Goal: Navigation & Orientation: Find specific page/section

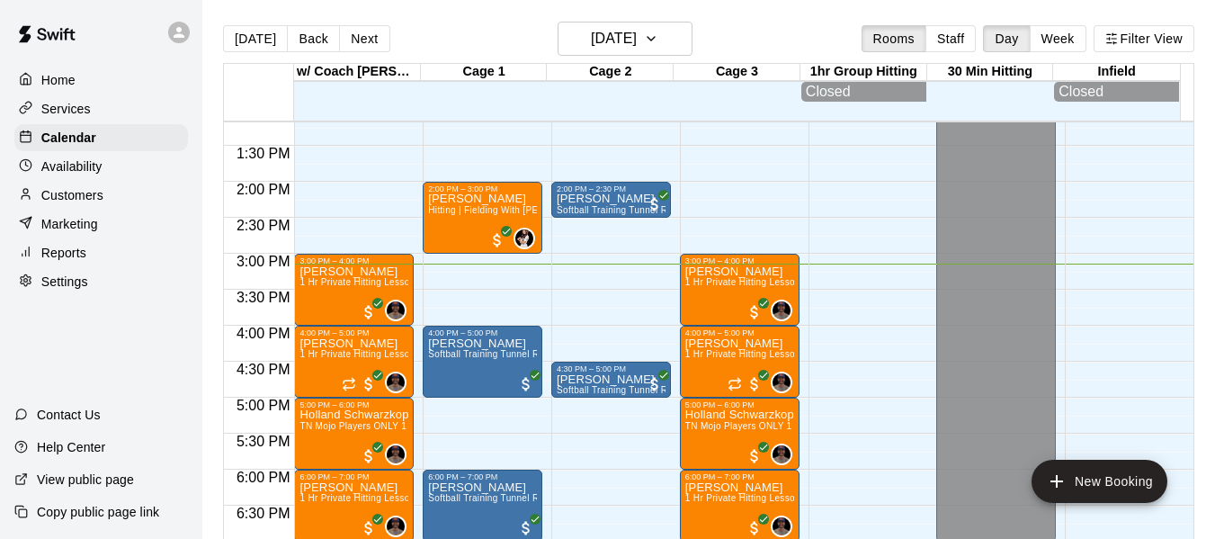
scroll to position [931, 0]
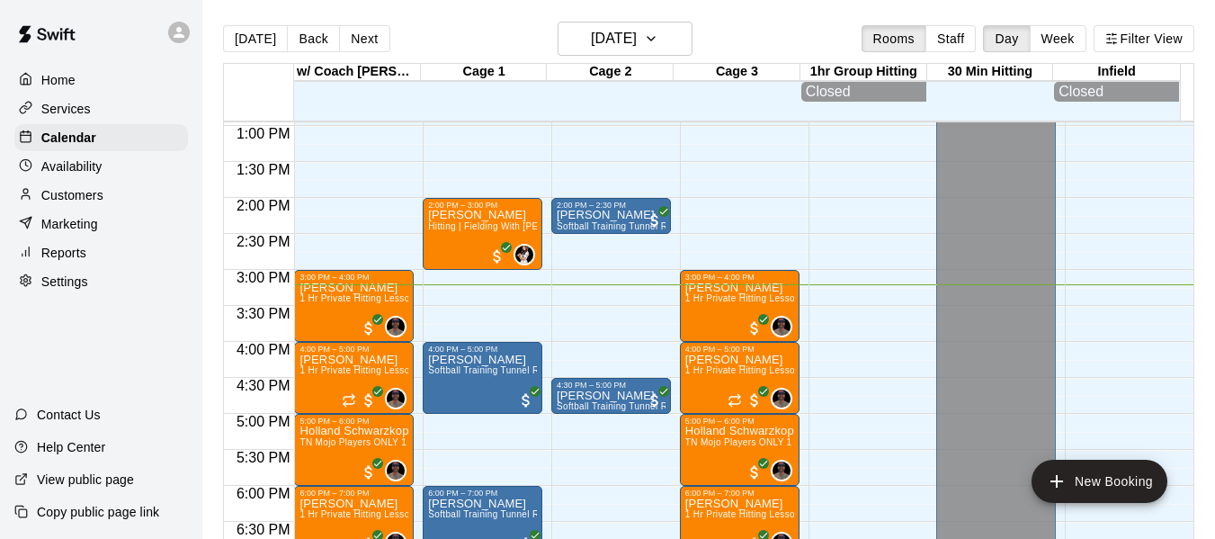
click at [91, 111] on div "Services" at bounding box center [101, 108] width 174 height 27
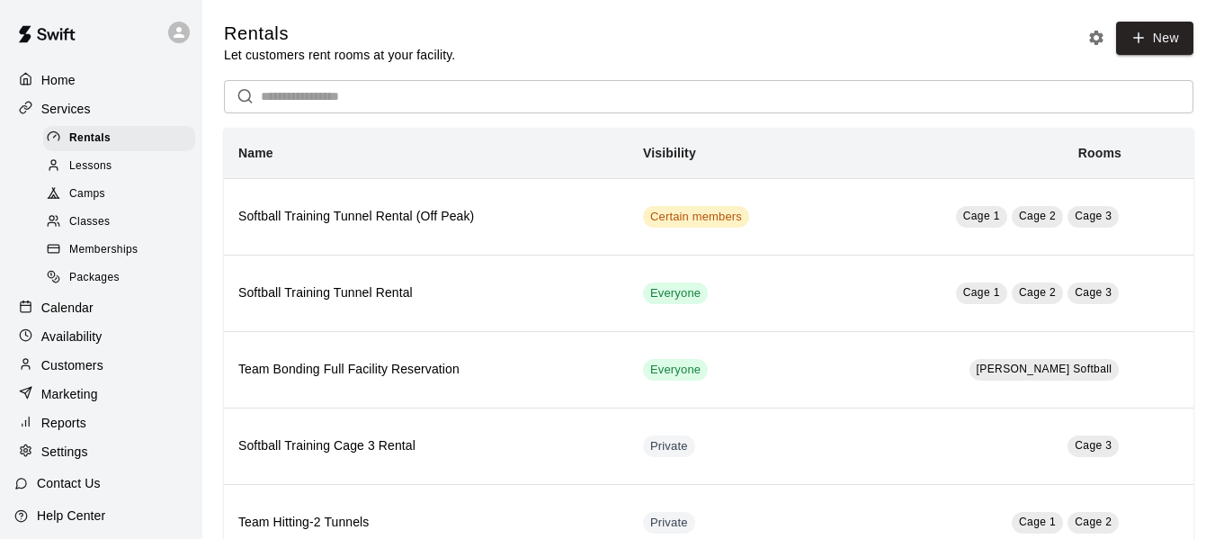
click at [69, 174] on span "Lessons" at bounding box center [90, 166] width 43 height 18
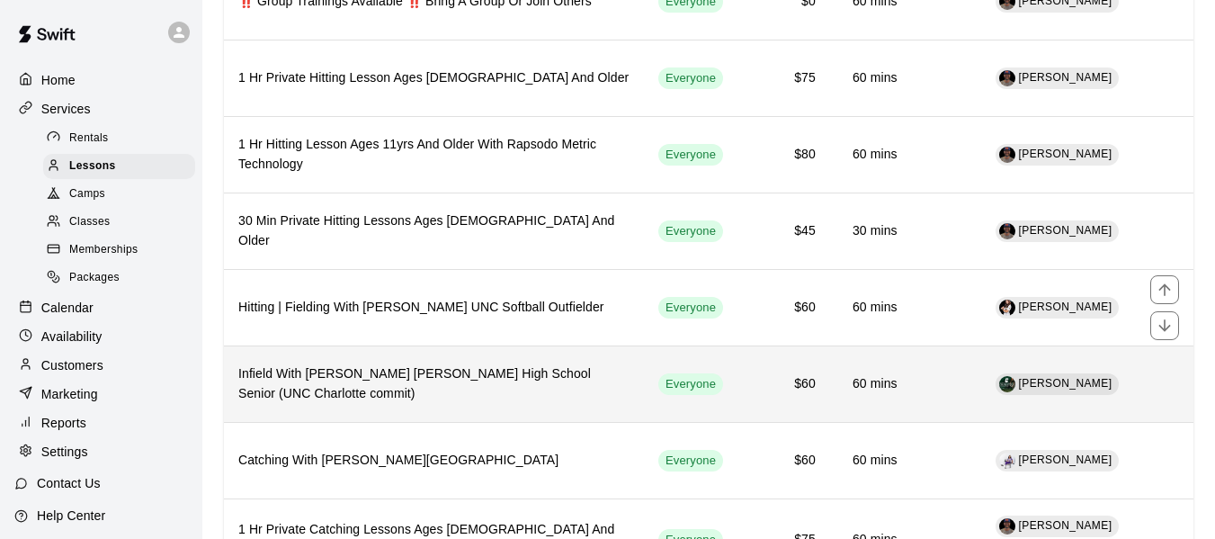
scroll to position [240, 0]
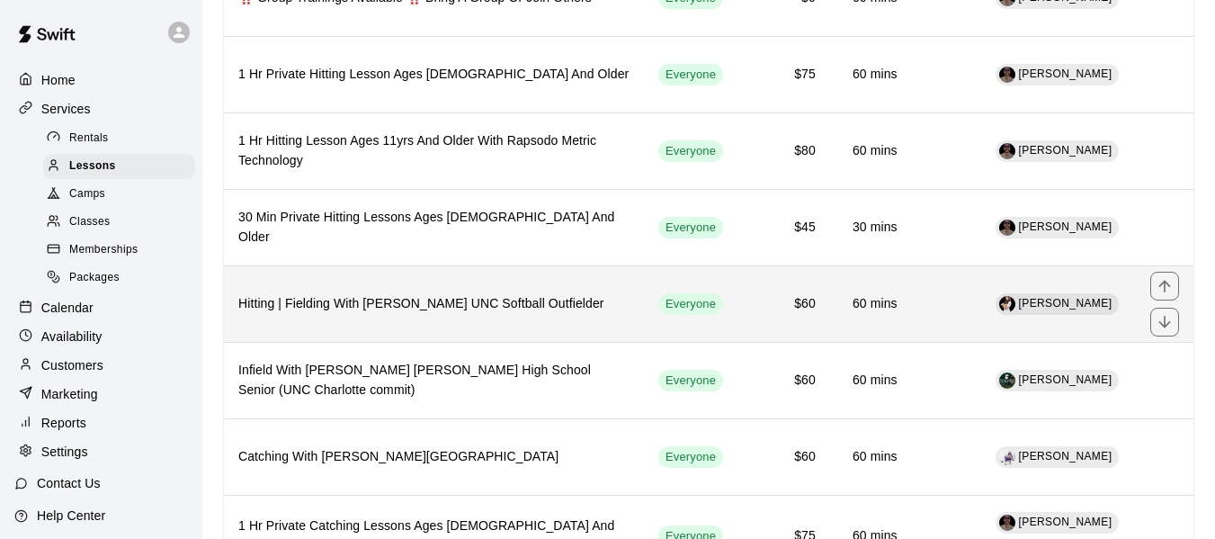
click at [1036, 313] on span "[PERSON_NAME]" at bounding box center [1065, 304] width 108 height 18
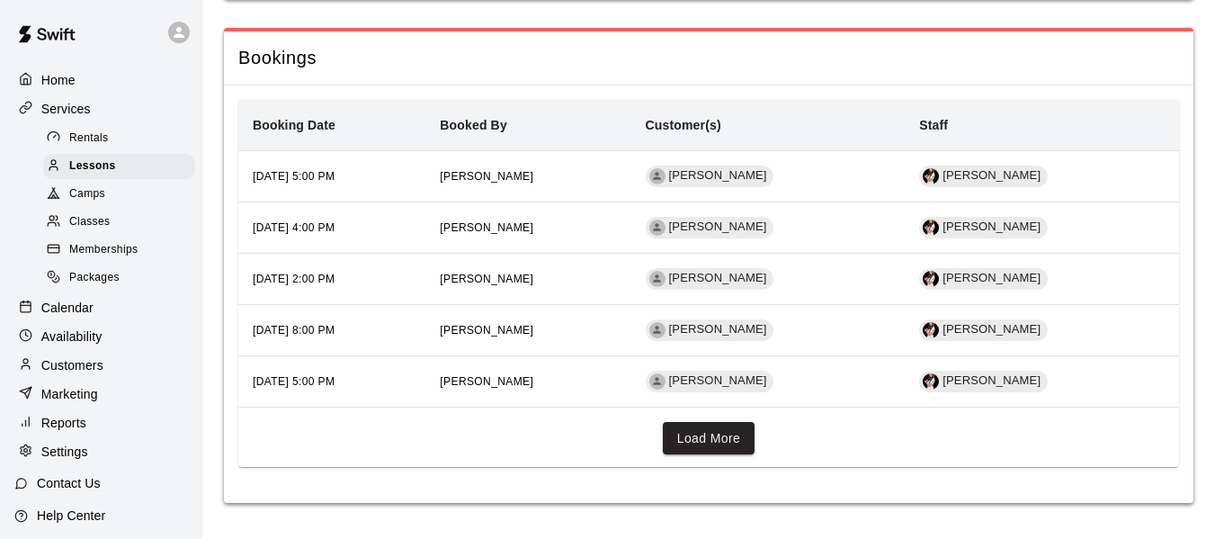
scroll to position [1767, 0]
click at [717, 434] on button "Load More" at bounding box center [709, 438] width 93 height 33
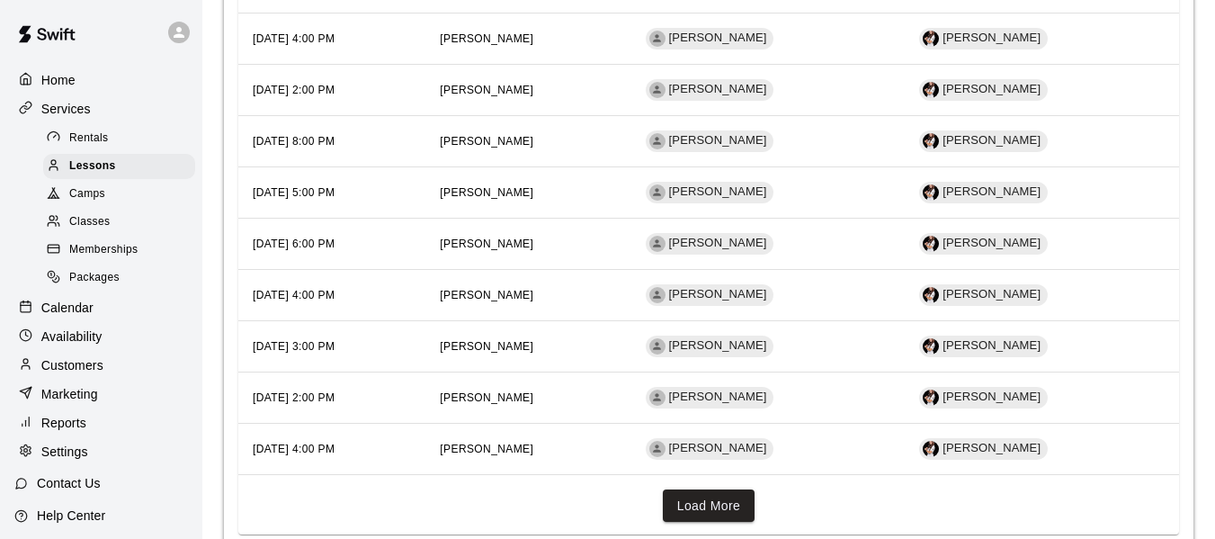
scroll to position [2007, 0]
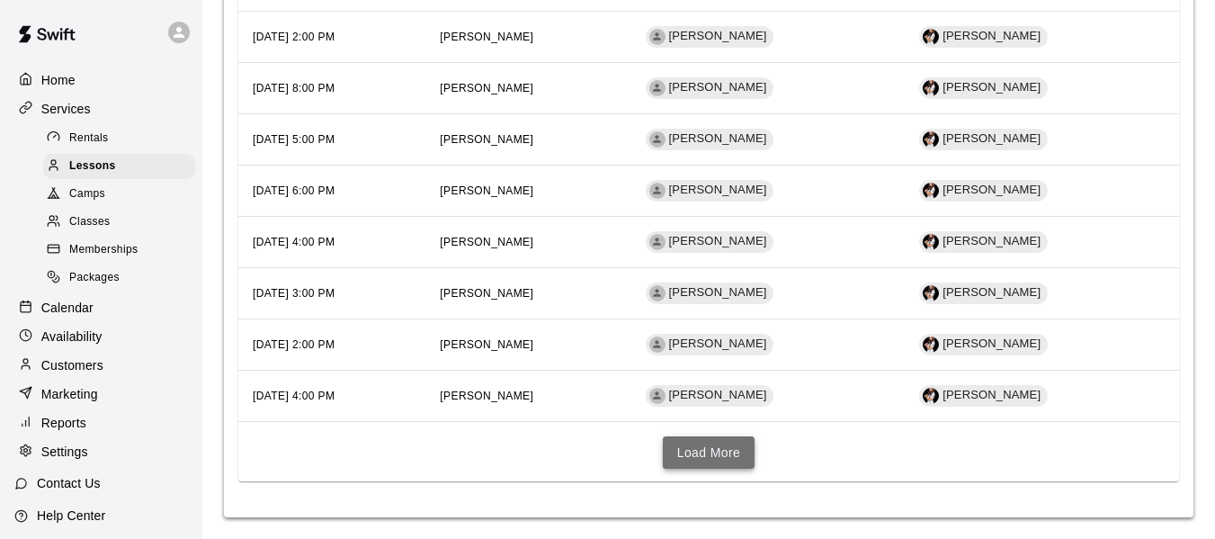
click at [695, 451] on button "Load More" at bounding box center [709, 452] width 93 height 33
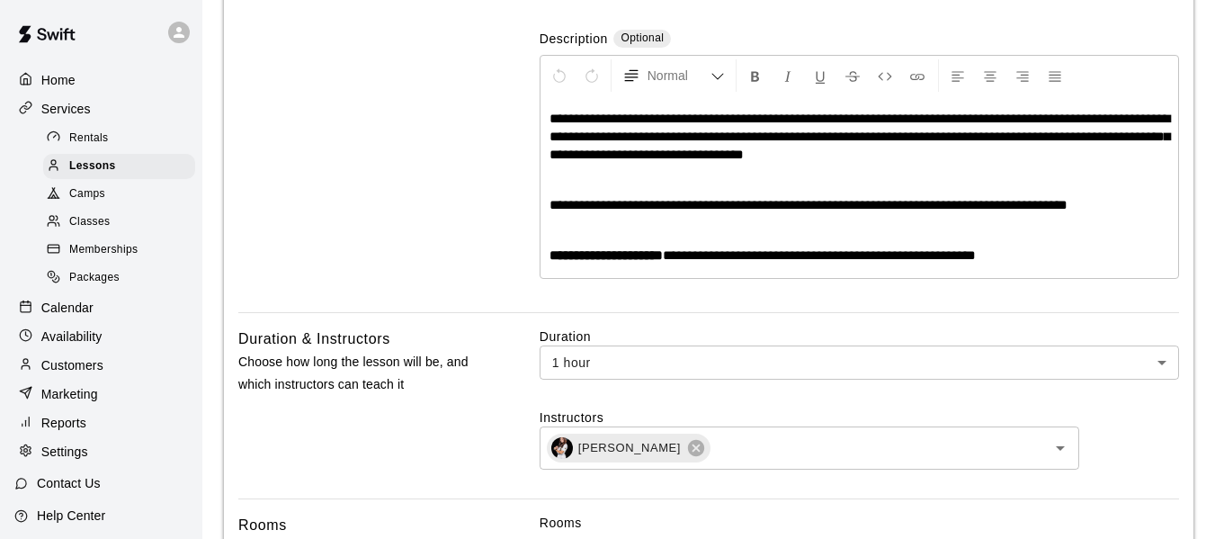
scroll to position [328, 0]
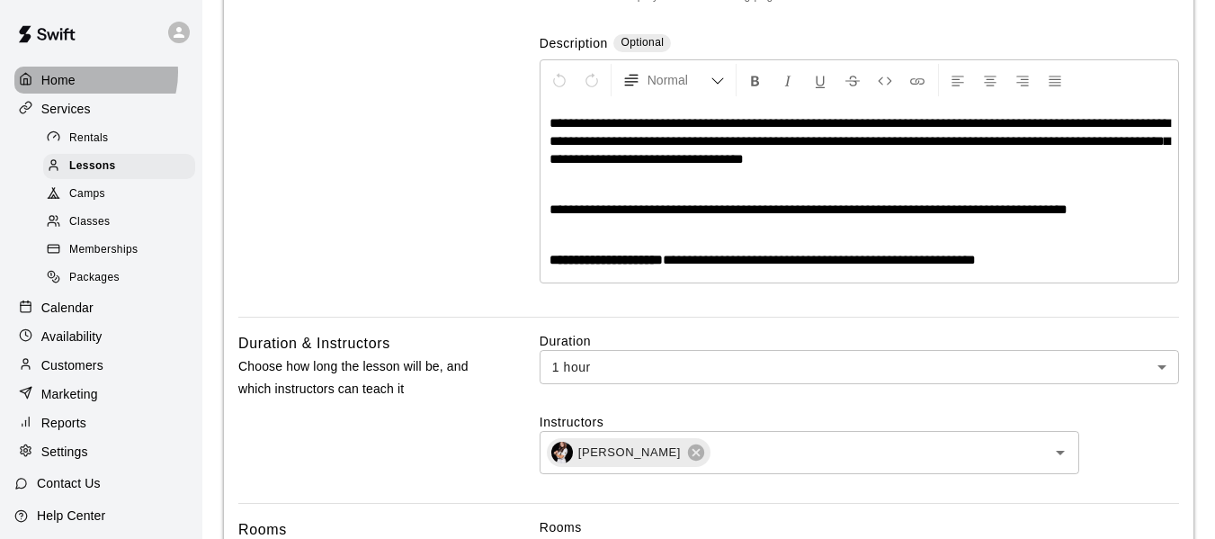
click at [87, 72] on div "Home" at bounding box center [101, 80] width 174 height 27
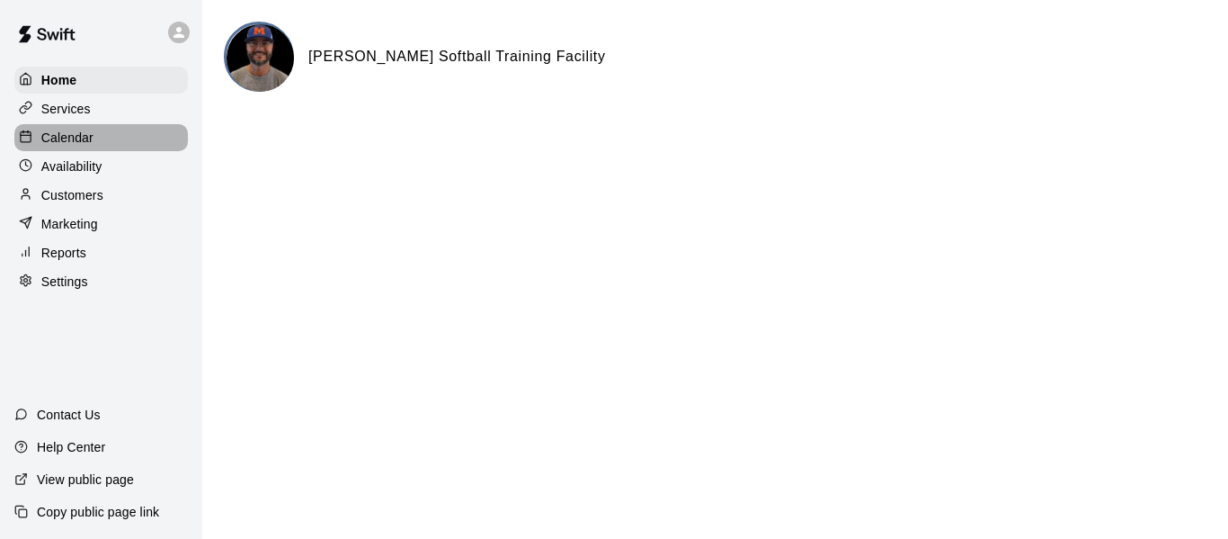
click at [66, 134] on p "Calendar" at bounding box center [67, 138] width 52 height 18
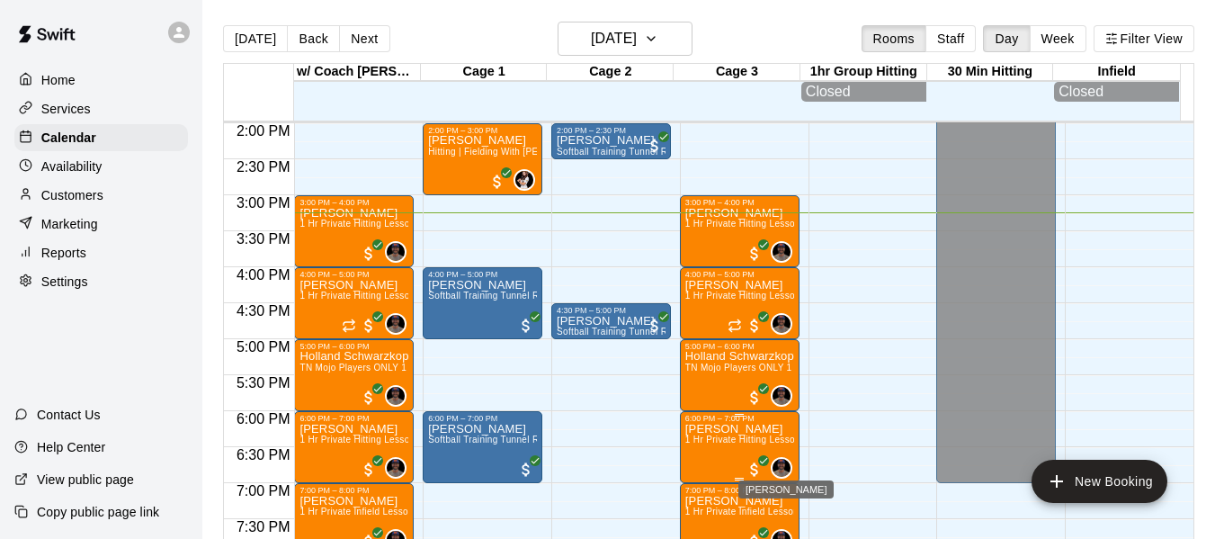
scroll to position [1036, 0]
